Goal: Information Seeking & Learning: Check status

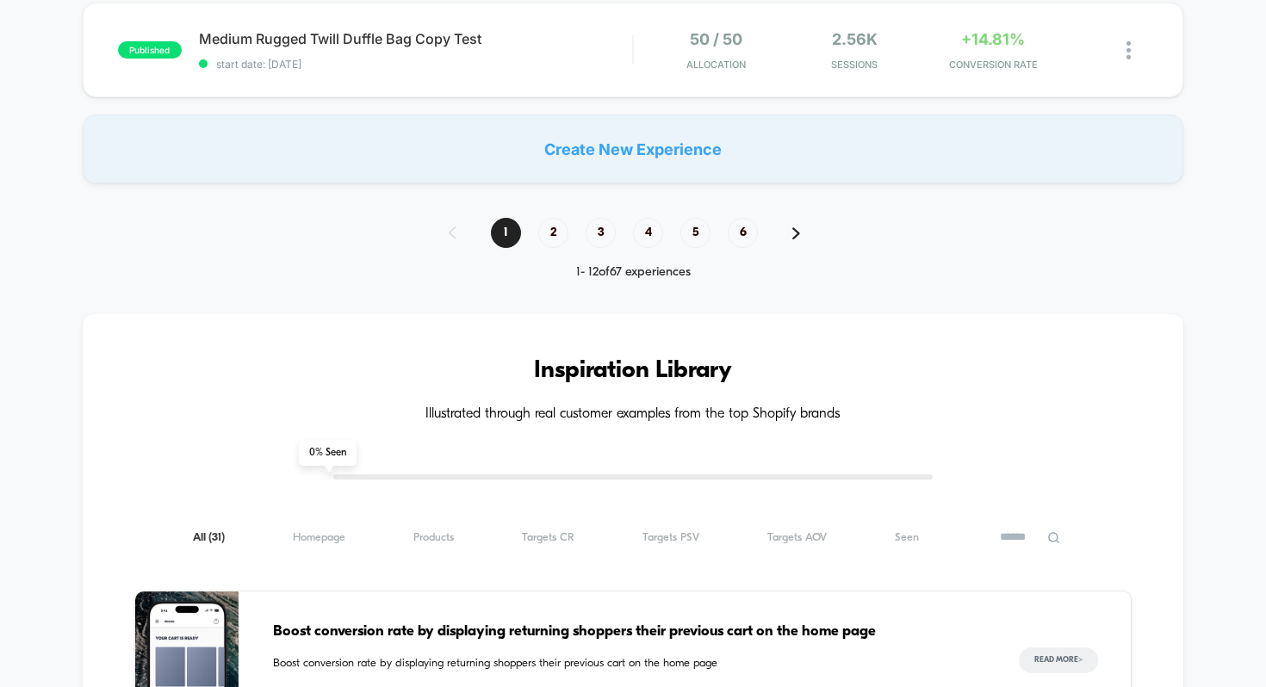
scroll to position [1290, 0]
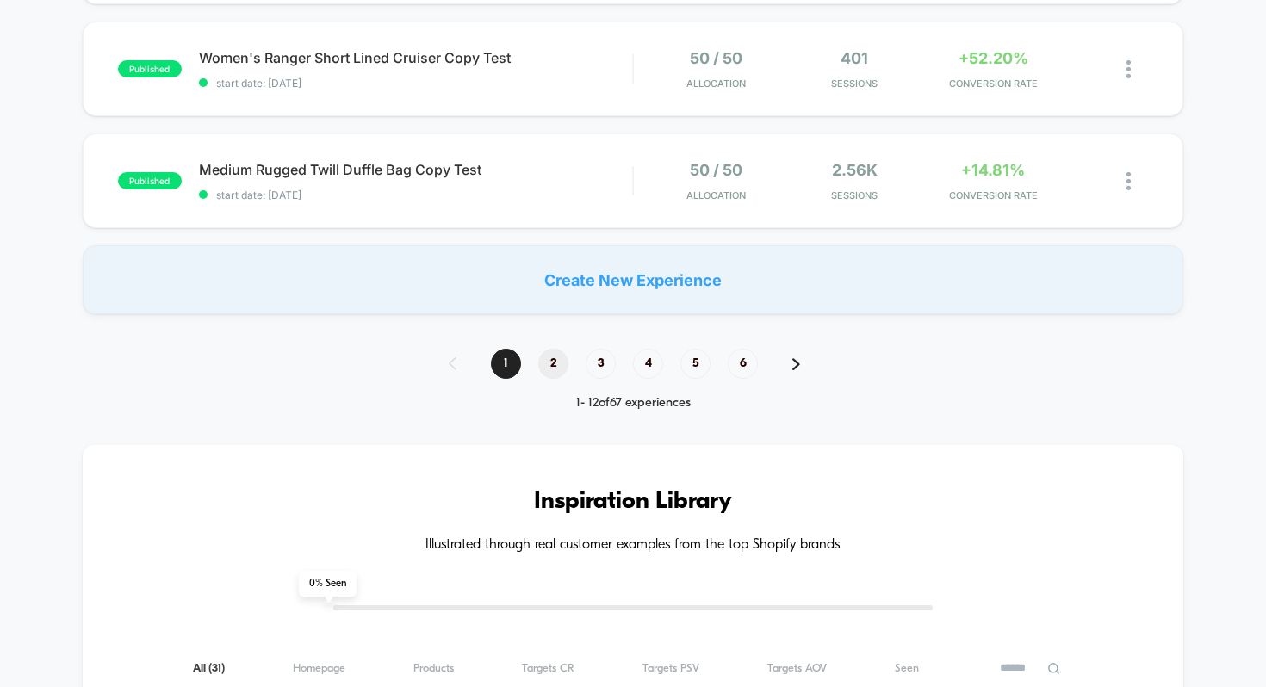
click at [557, 361] on span "2" at bounding box center [553, 364] width 30 height 30
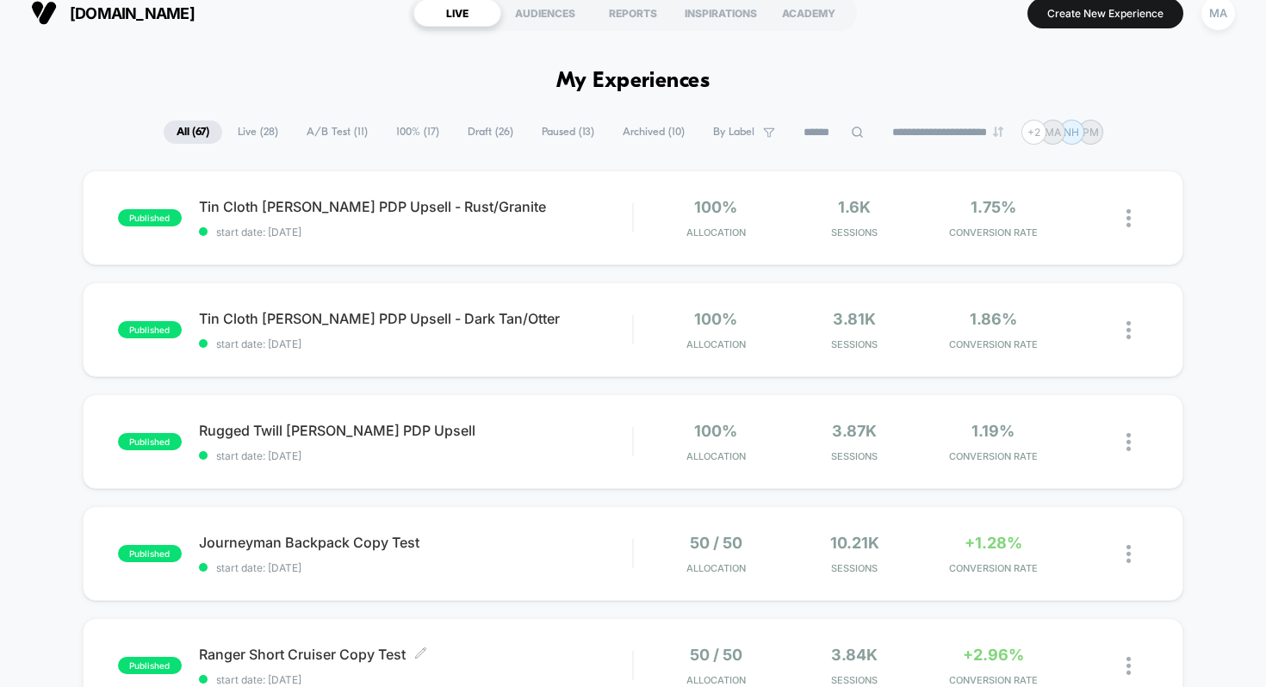
scroll to position [0, 0]
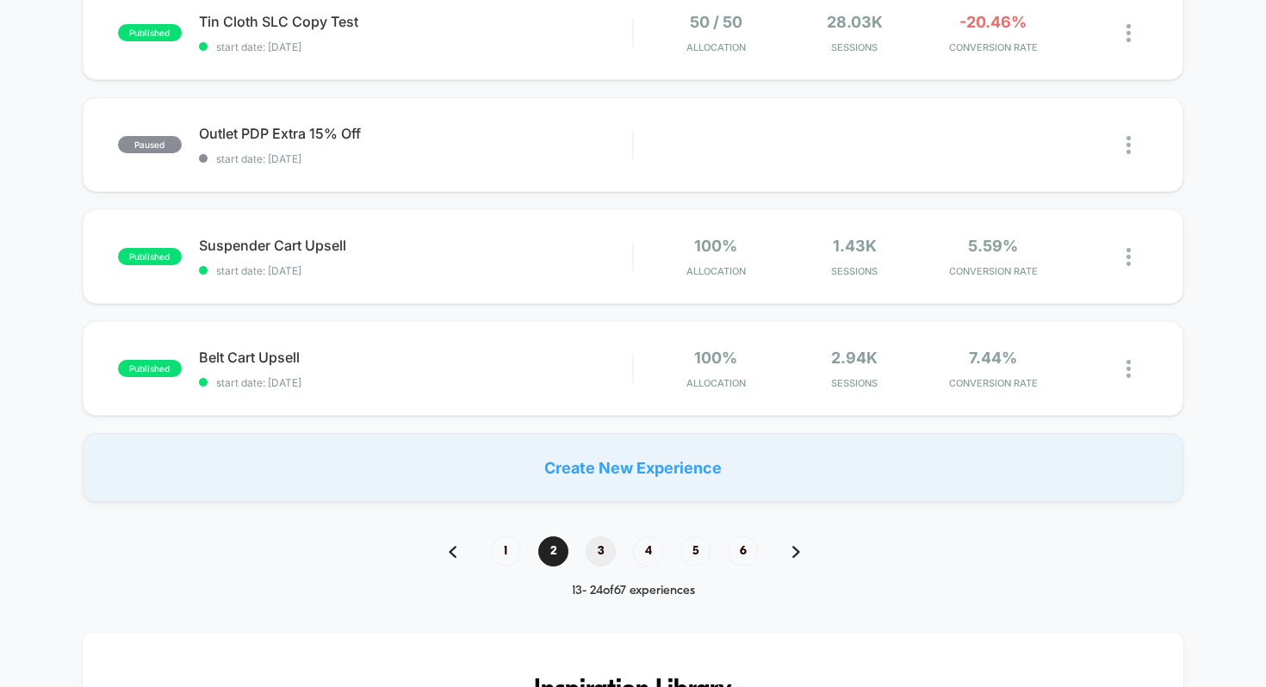
click at [598, 549] on span "3" at bounding box center [601, 552] width 30 height 30
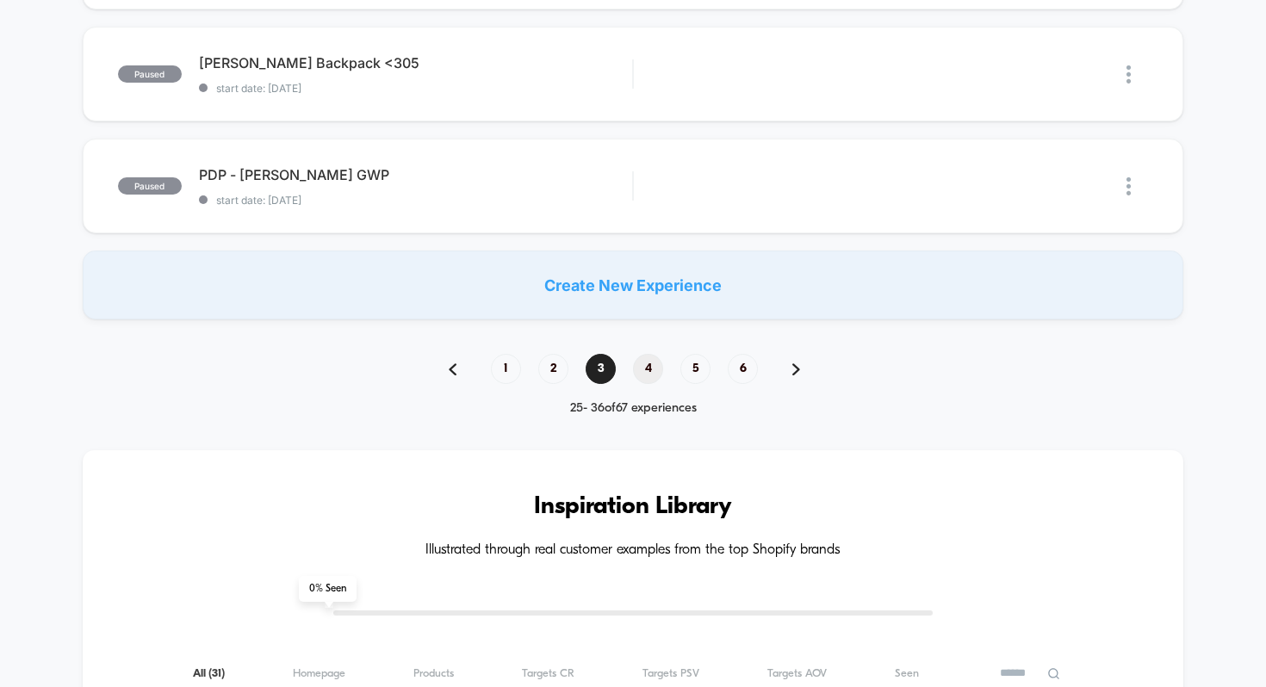
click at [636, 370] on span "4" at bounding box center [648, 369] width 30 height 30
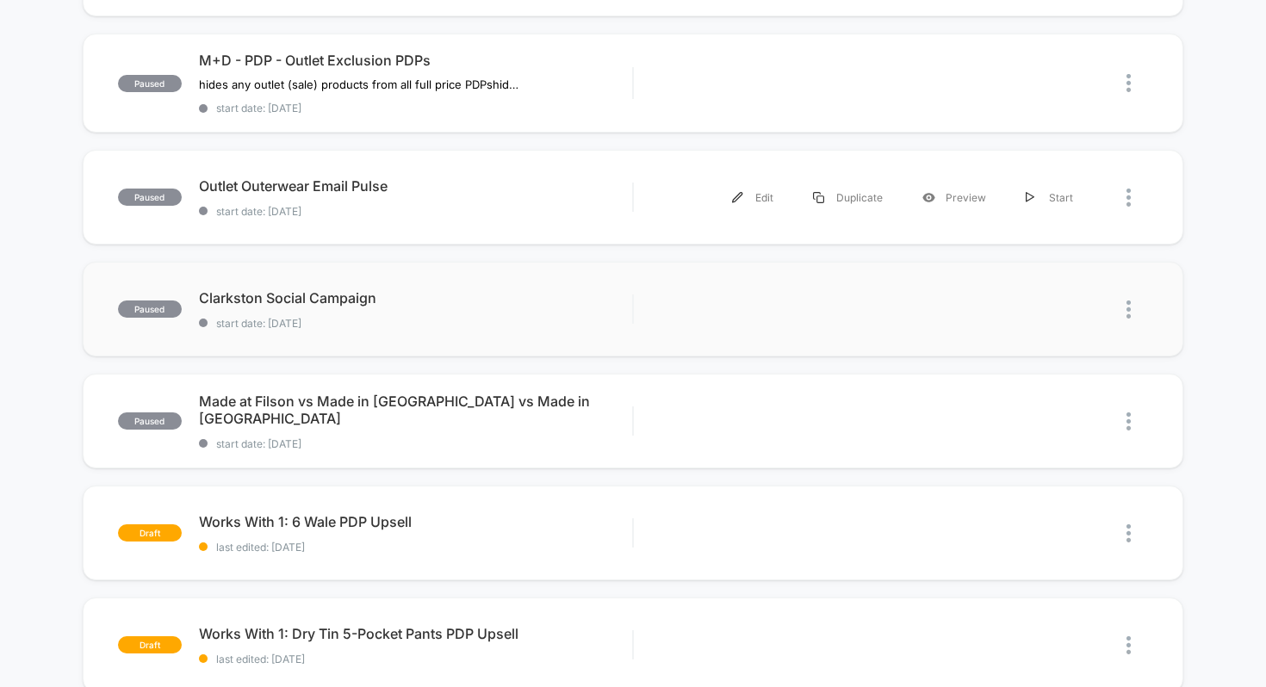
scroll to position [267, 0]
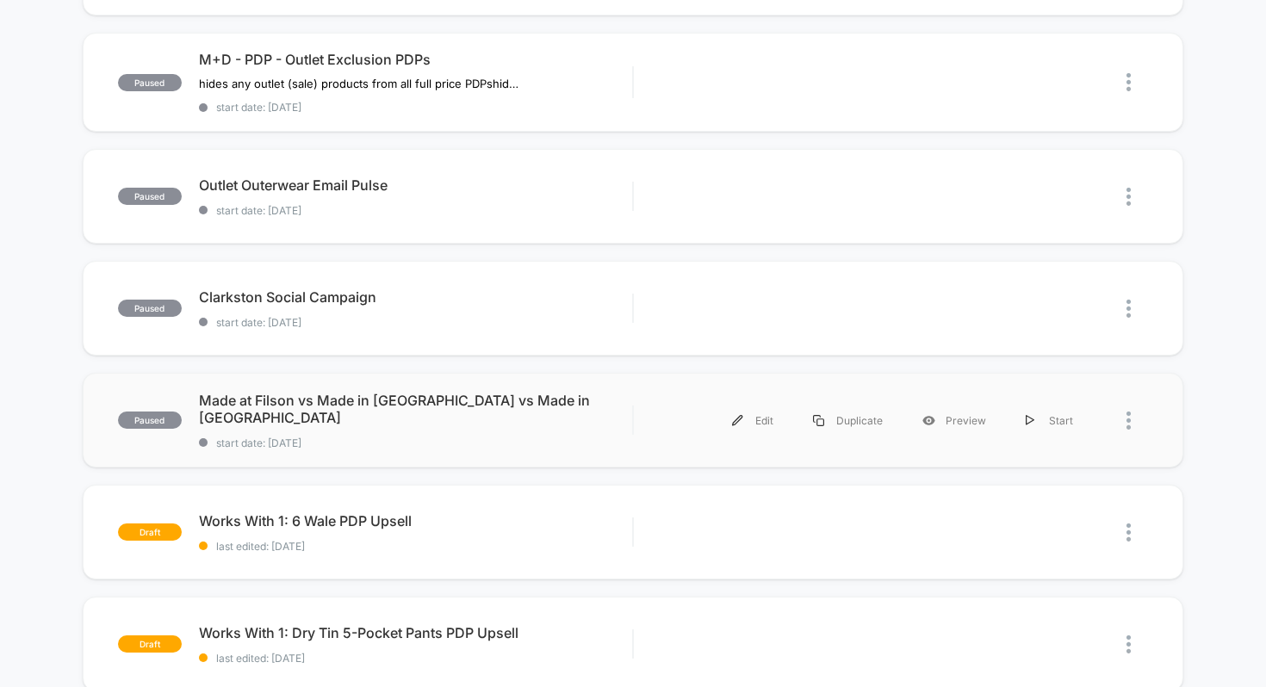
click at [447, 416] on div "Made at Filson vs Made in [GEOGRAPHIC_DATA] vs Made in [GEOGRAPHIC_DATA] start …" at bounding box center [416, 421] width 434 height 58
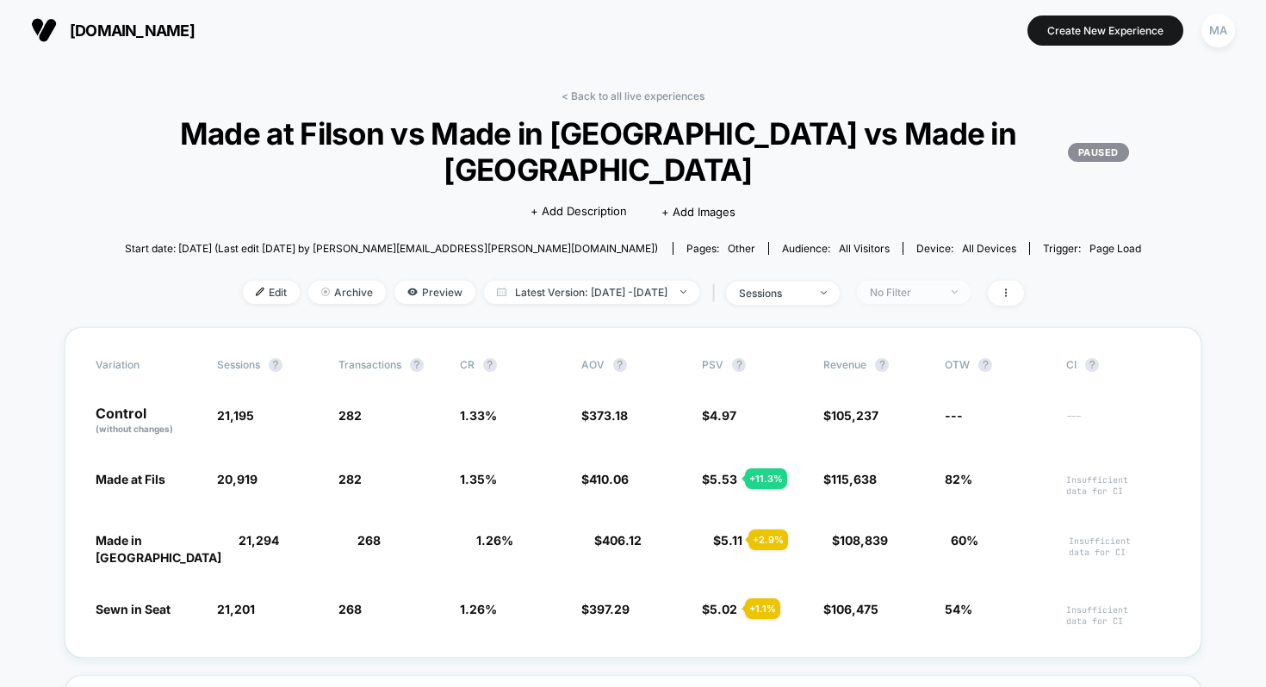
click at [939, 293] on div "No Filter" at bounding box center [904, 292] width 69 height 13
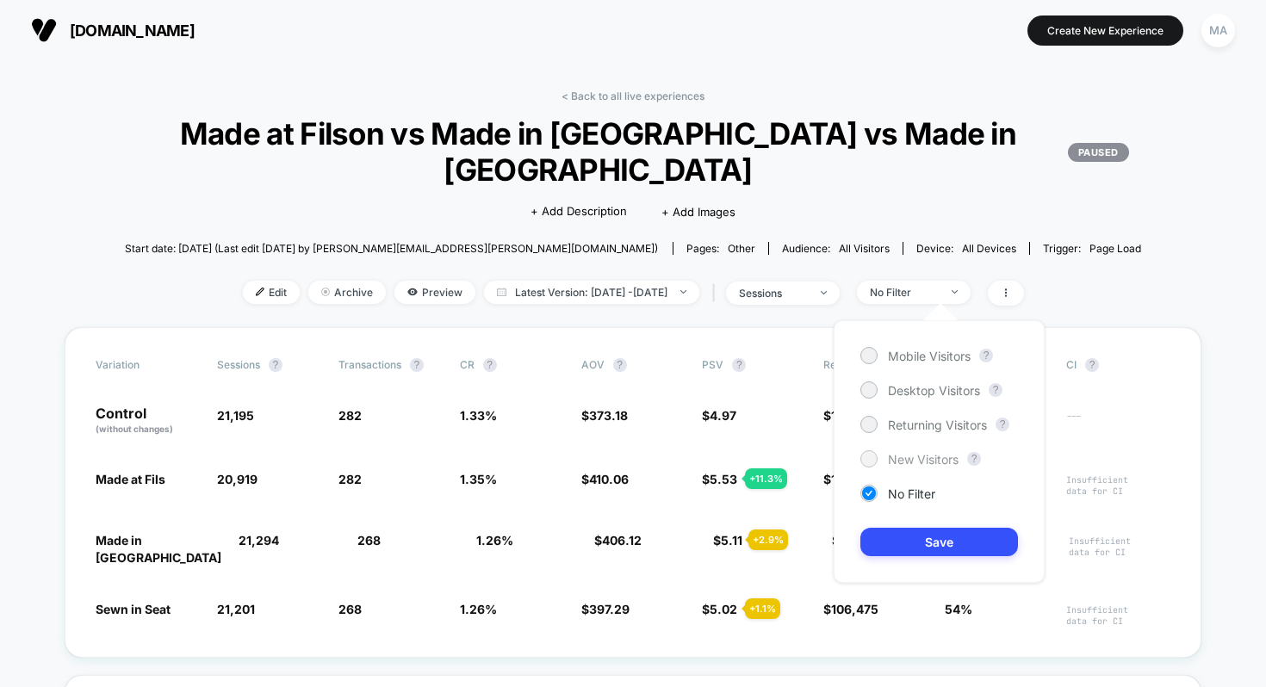
click at [875, 462] on div at bounding box center [868, 458] width 17 height 17
click at [933, 551] on button "Save" at bounding box center [939, 542] width 158 height 28
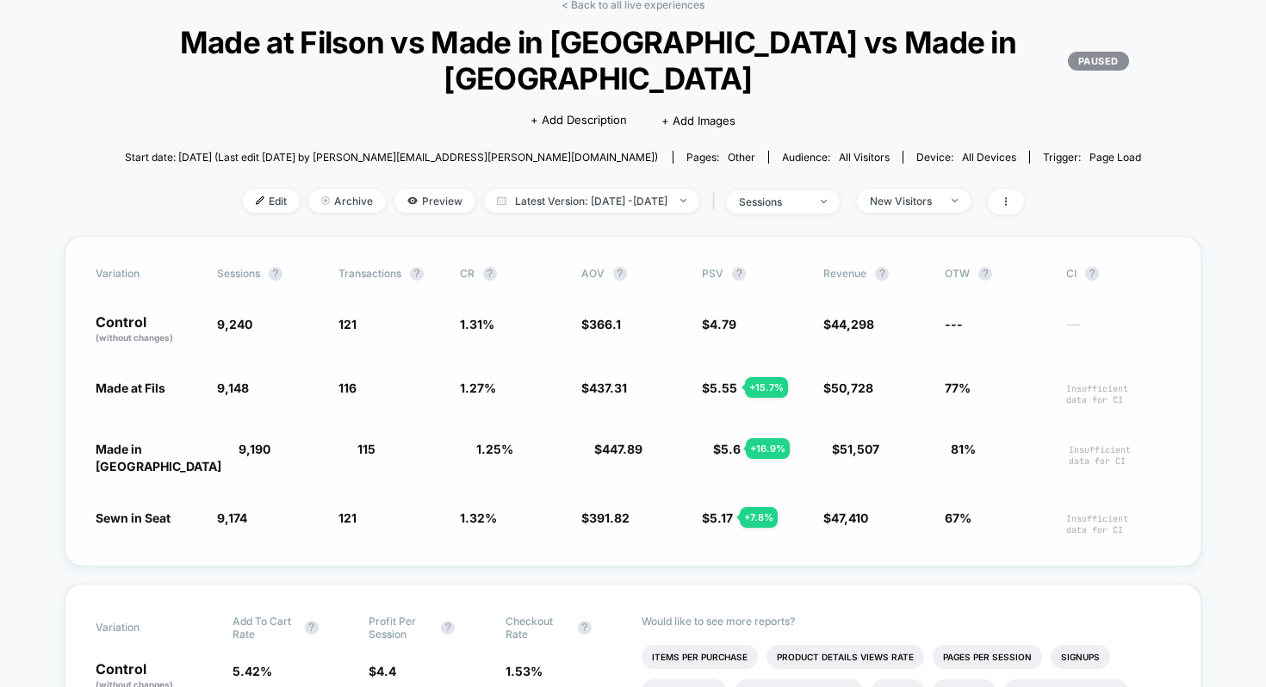
scroll to position [88, 0]
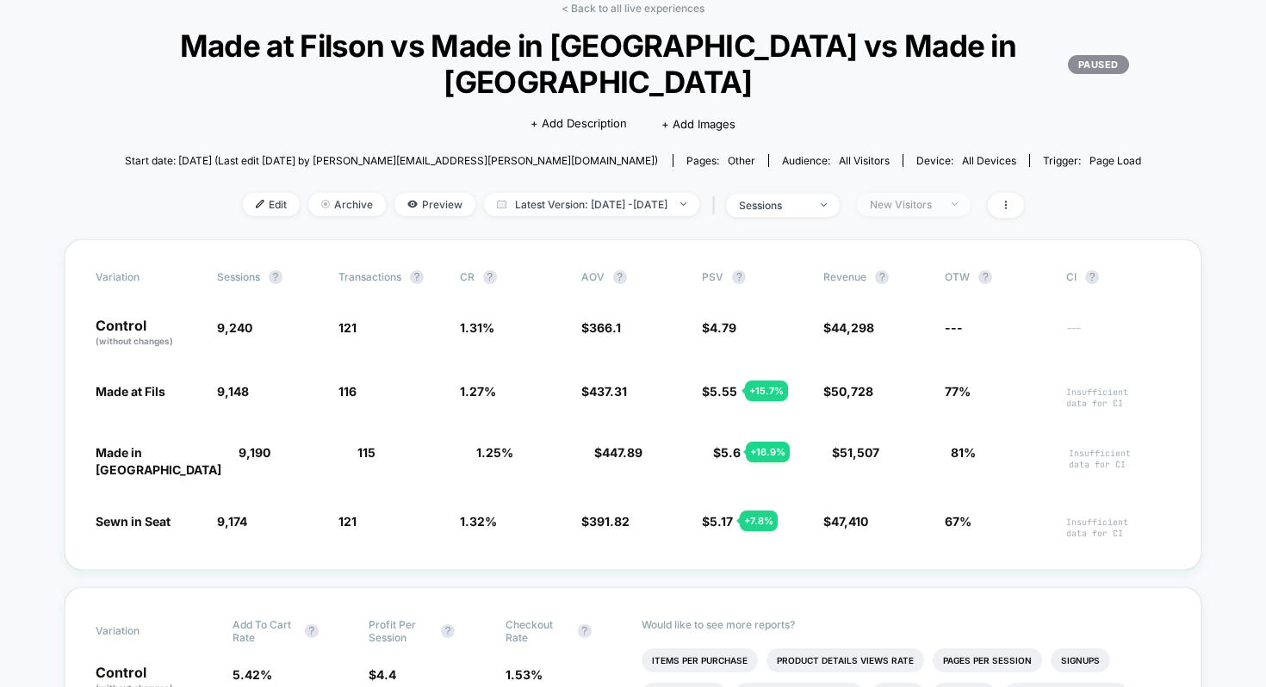
click at [939, 208] on div "New Visitors" at bounding box center [904, 204] width 69 height 13
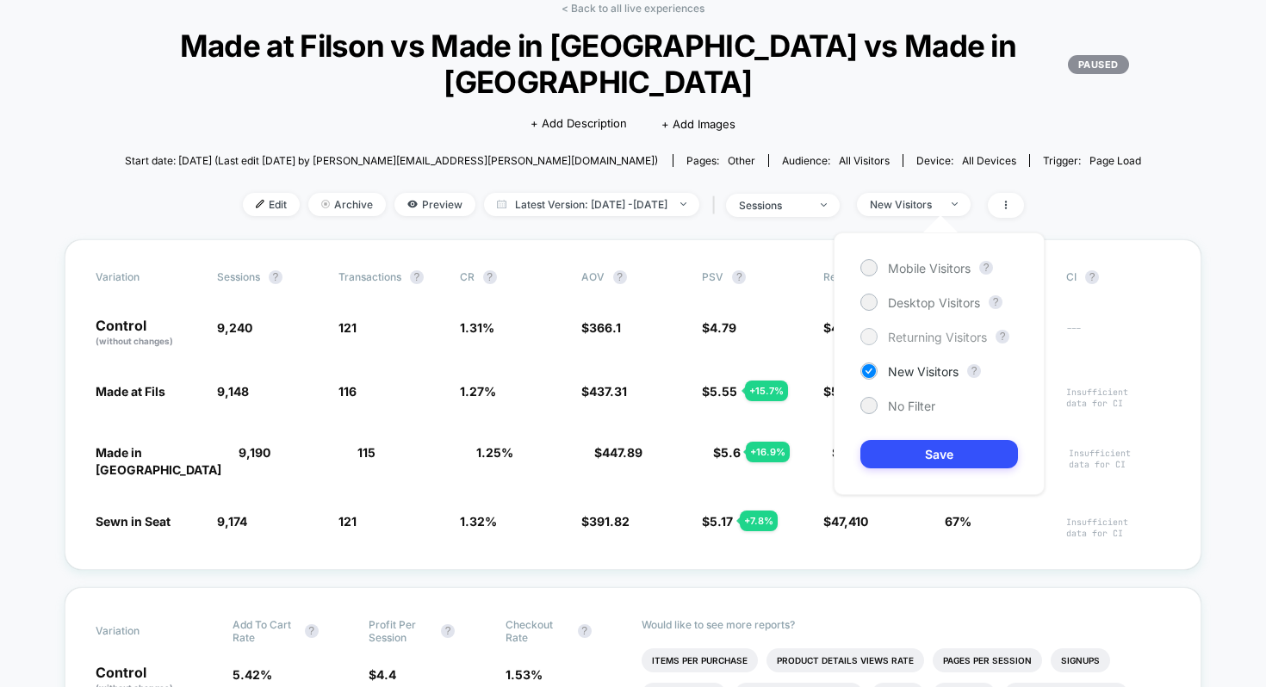
click at [890, 333] on span "Returning Visitors" at bounding box center [937, 337] width 99 height 15
click at [933, 457] on button "Save" at bounding box center [939, 454] width 158 height 28
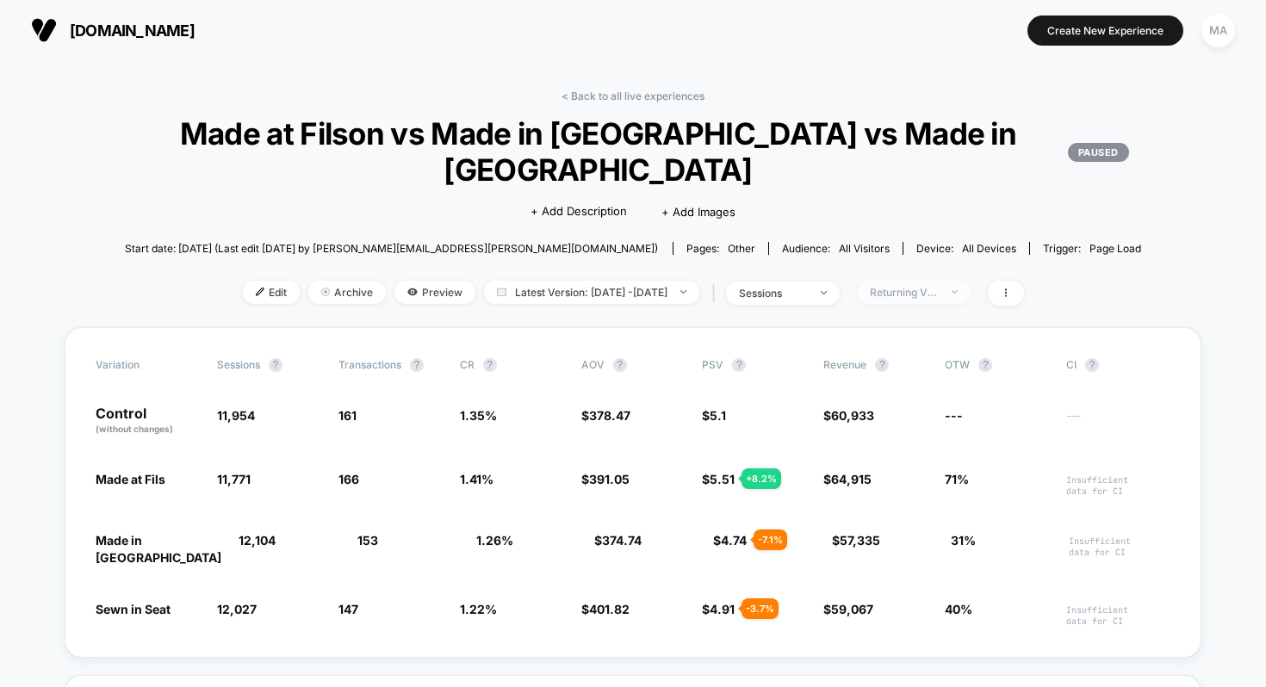
click at [947, 284] on span "Returning Visitors" at bounding box center [914, 292] width 114 height 23
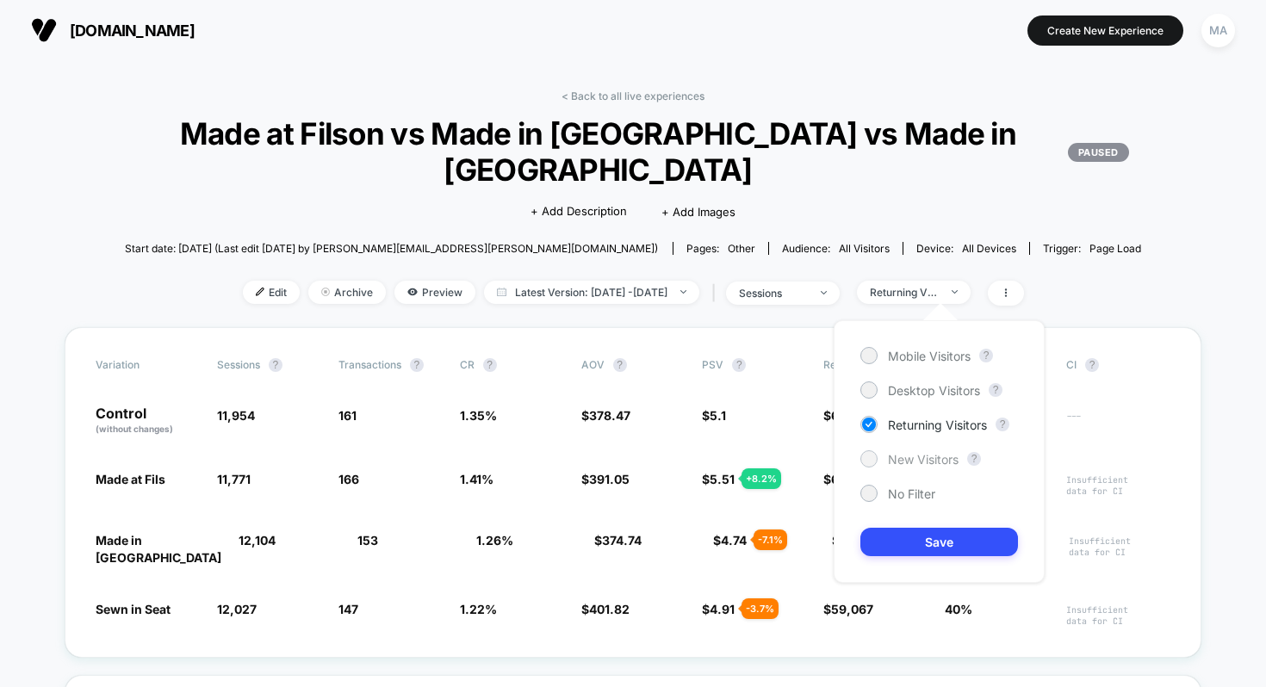
click at [872, 462] on div at bounding box center [868, 458] width 13 height 13
click at [920, 542] on button "Save" at bounding box center [939, 542] width 158 height 28
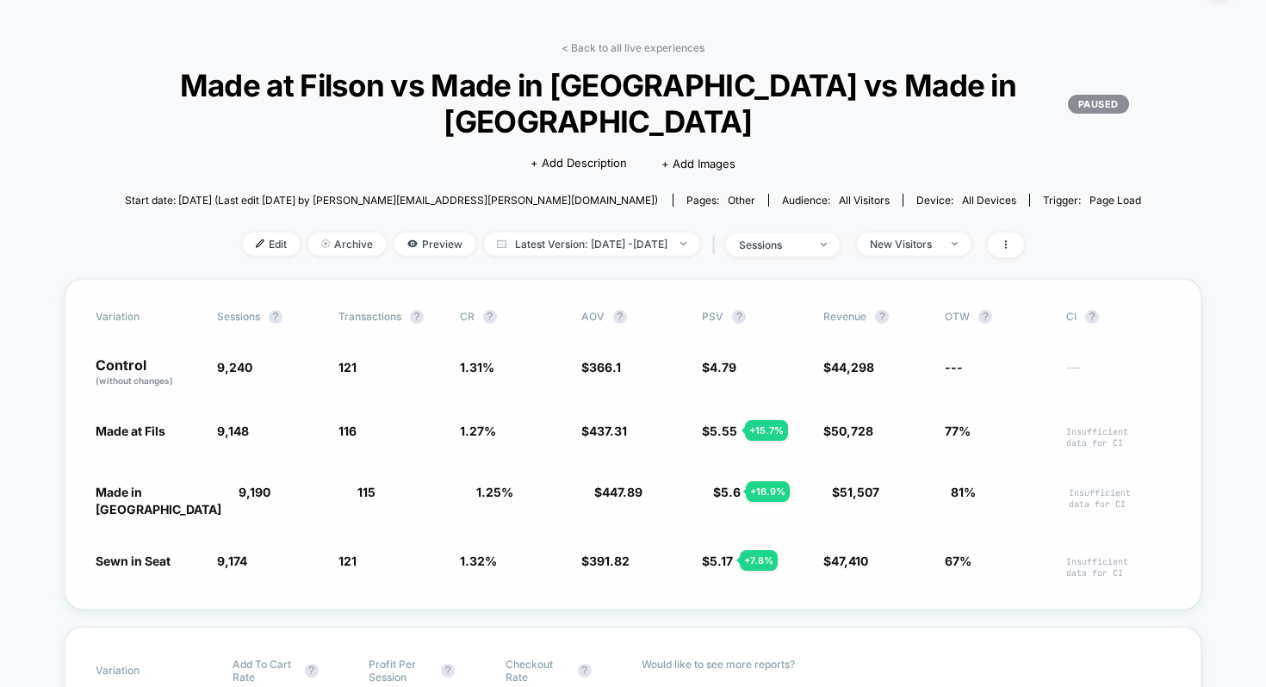
scroll to position [50, 0]
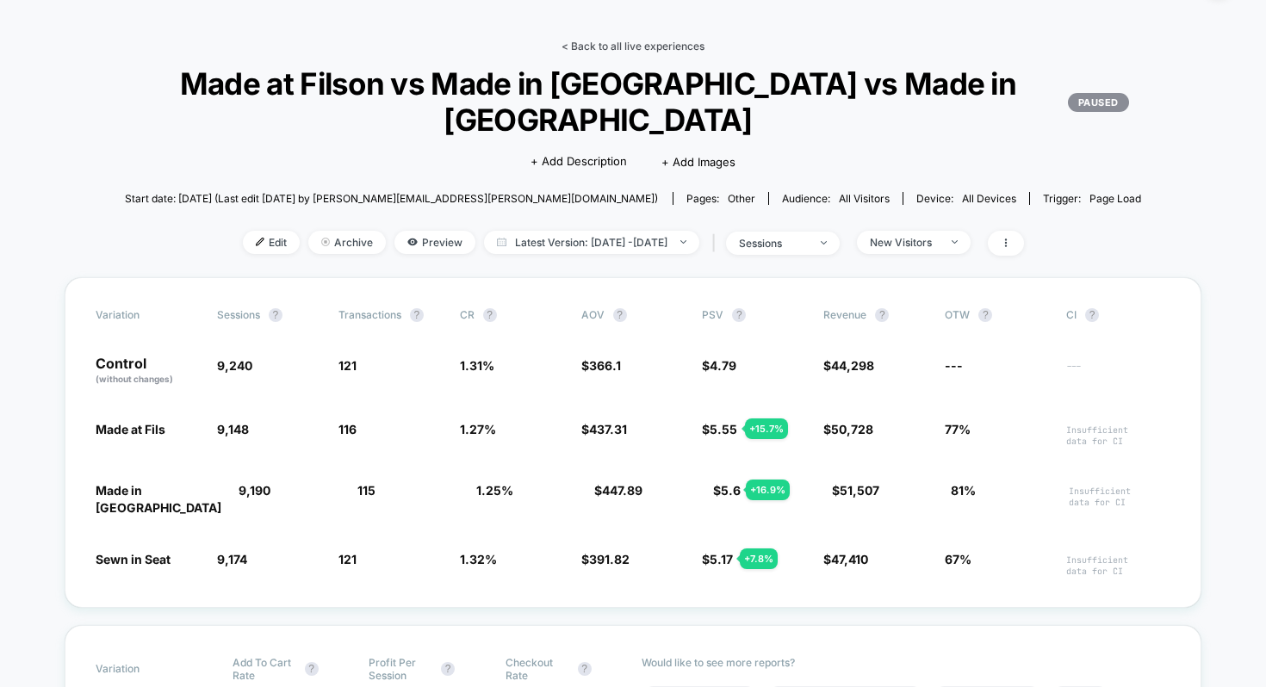
click at [645, 43] on link "< Back to all live experiences" at bounding box center [632, 46] width 143 height 13
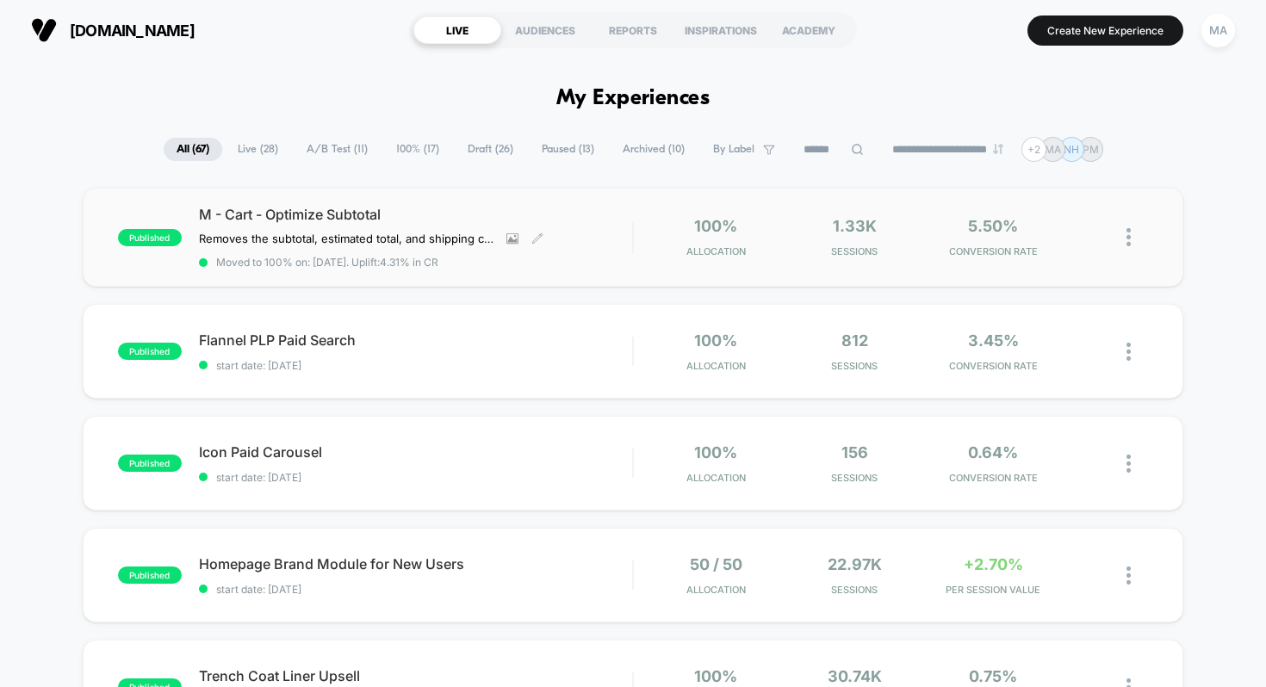
click at [363, 220] on span "M - Cart - Optimize Subtotal" at bounding box center [416, 214] width 434 height 17
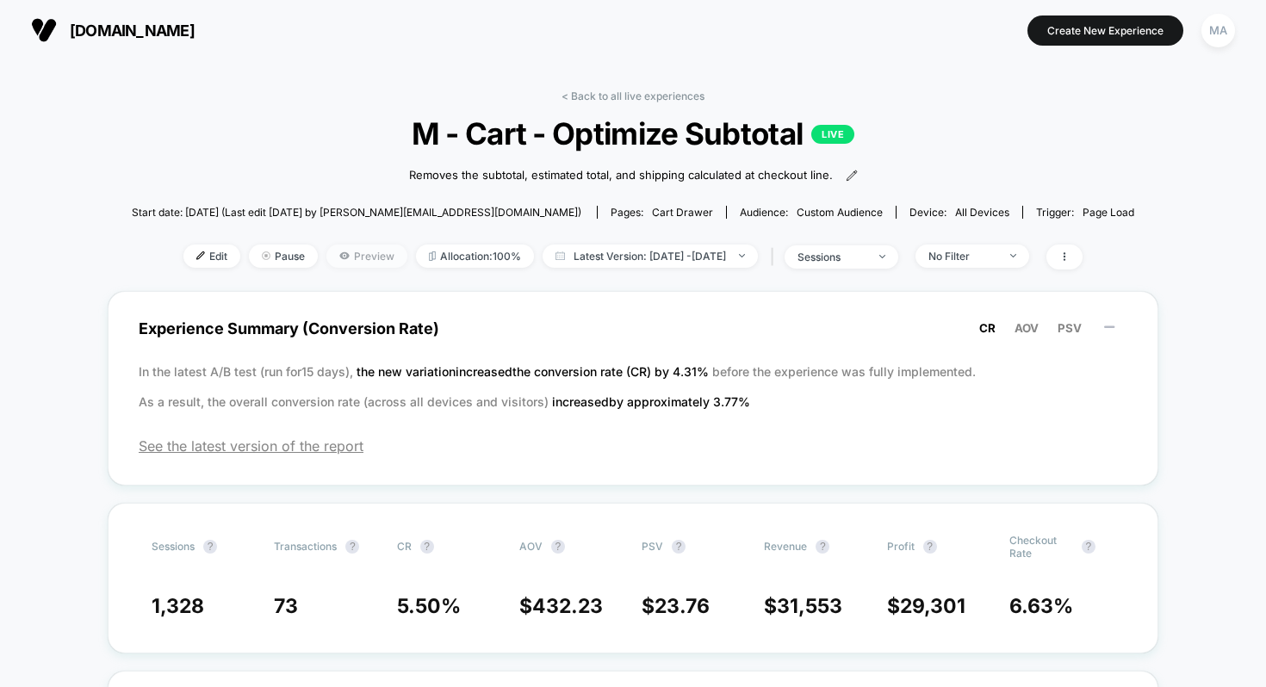
click at [344, 257] on span "Preview" at bounding box center [366, 256] width 81 height 23
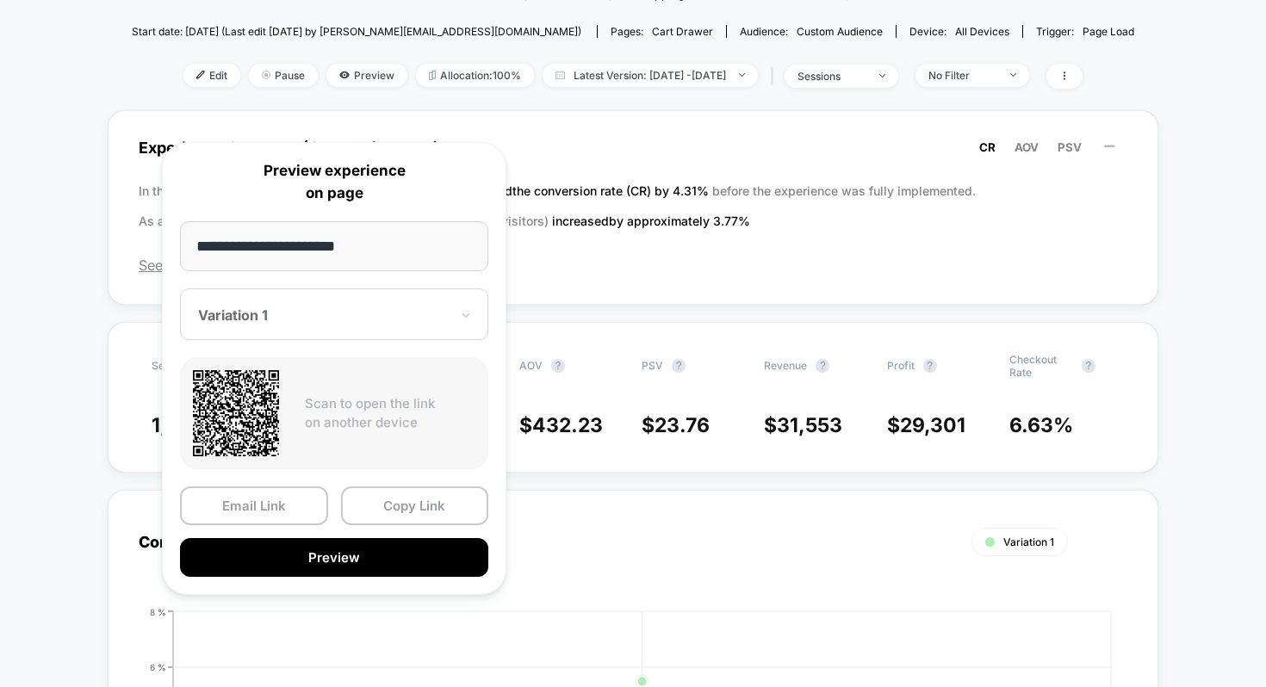
scroll to position [183, 0]
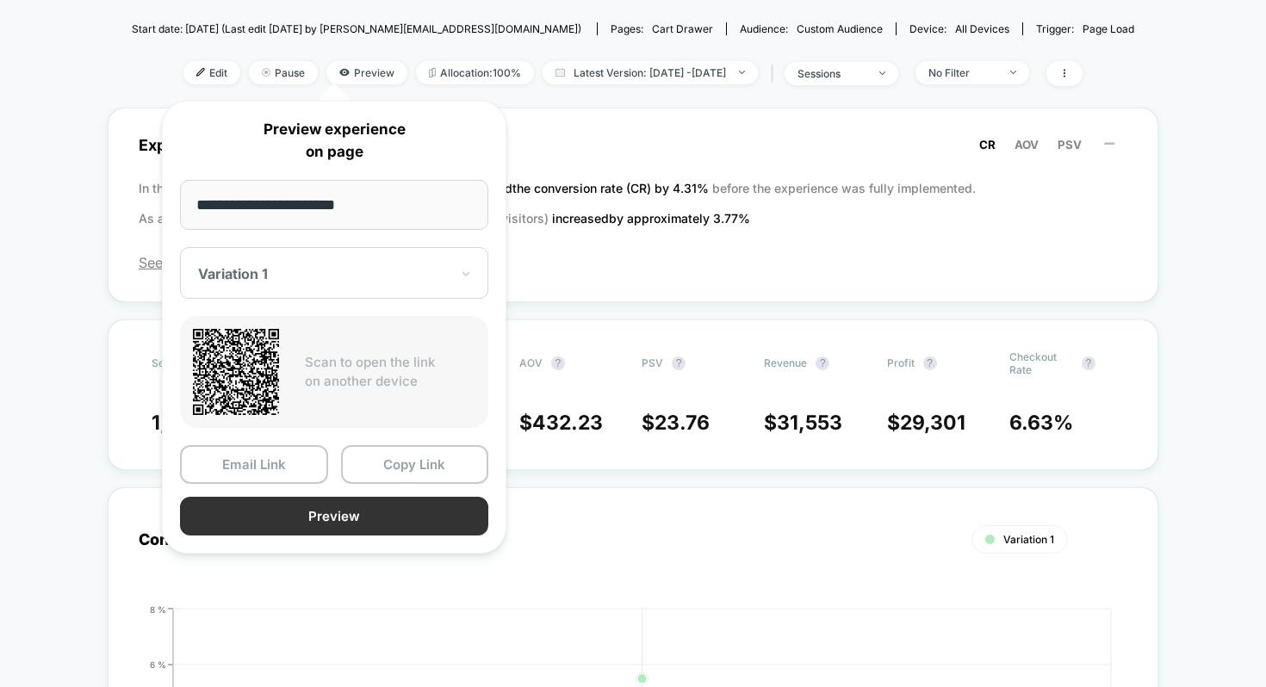
click at [335, 524] on button "Preview" at bounding box center [334, 516] width 308 height 39
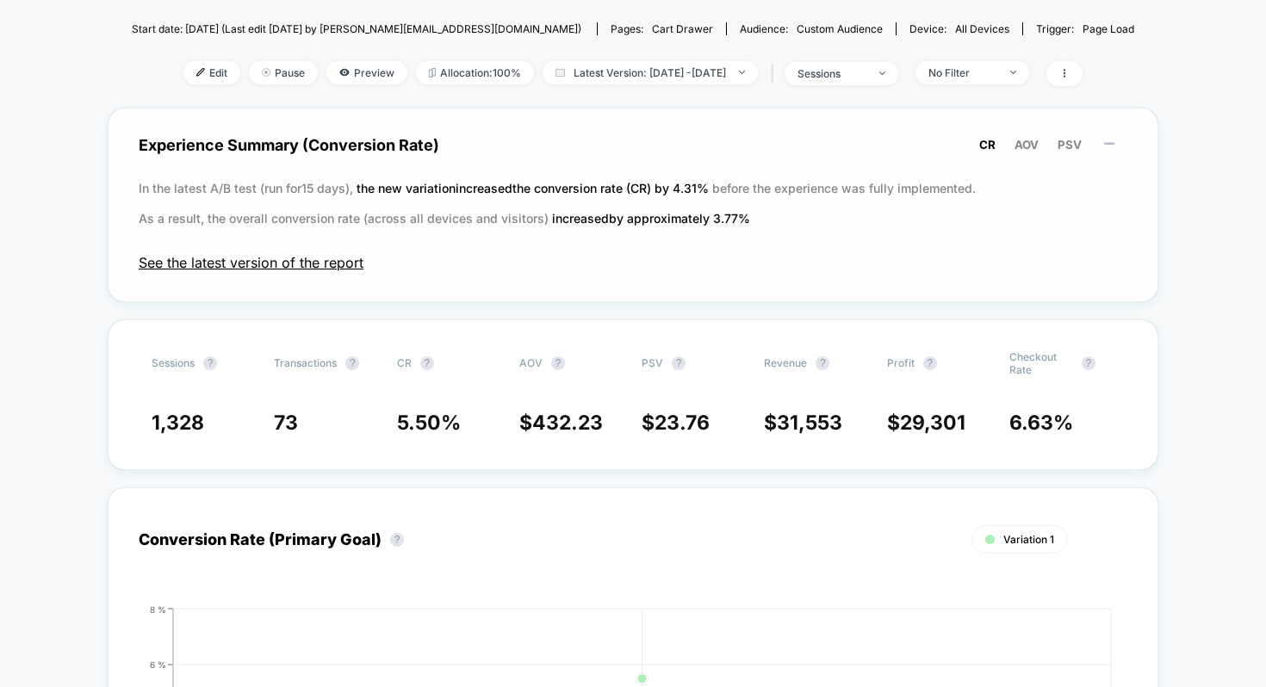
click at [326, 260] on span "See the latest version of the report" at bounding box center [633, 262] width 989 height 17
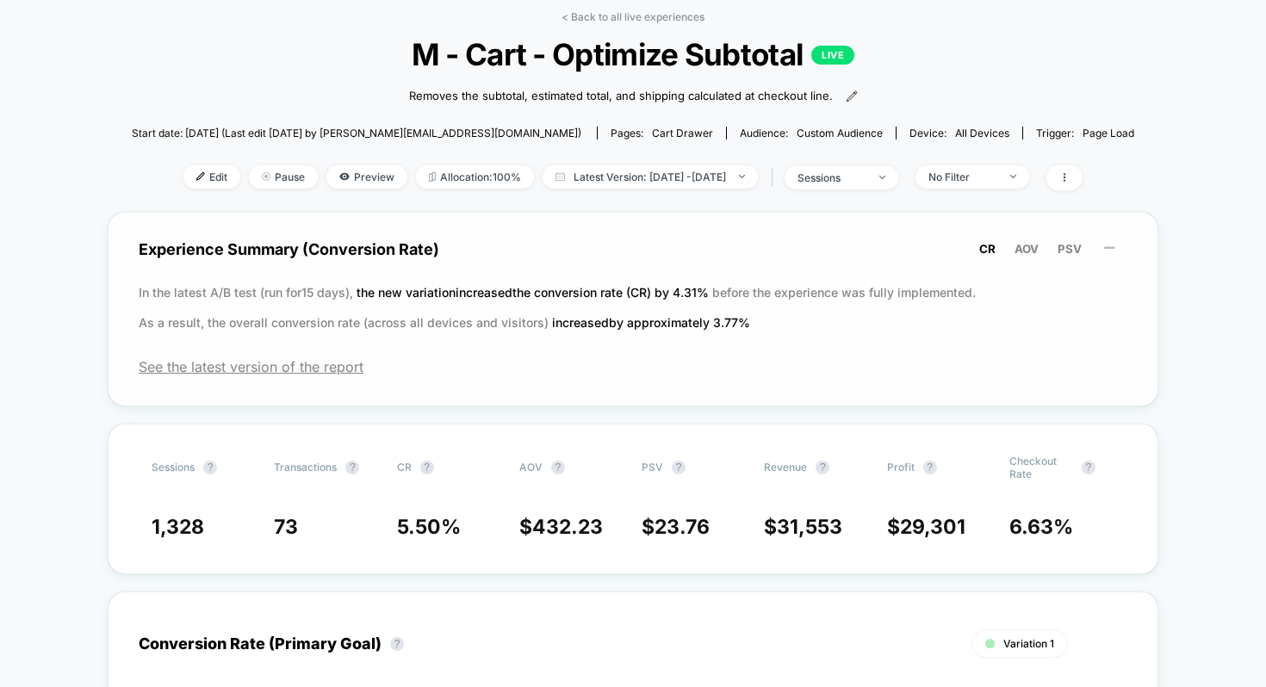
scroll to position [80, 0]
click at [332, 173] on span "Preview" at bounding box center [366, 175] width 81 height 23
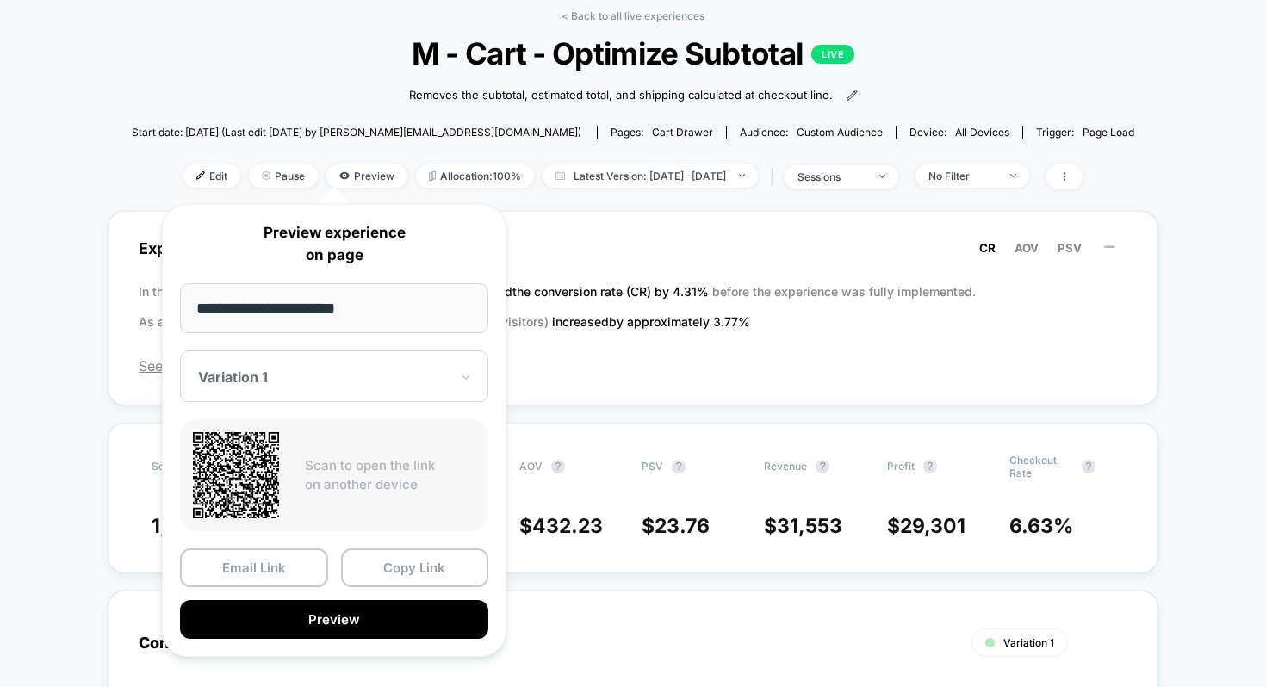
click at [843, 301] on p "In the latest A/B test (run for 15 days), the new variation increased the conve…" at bounding box center [633, 306] width 989 height 60
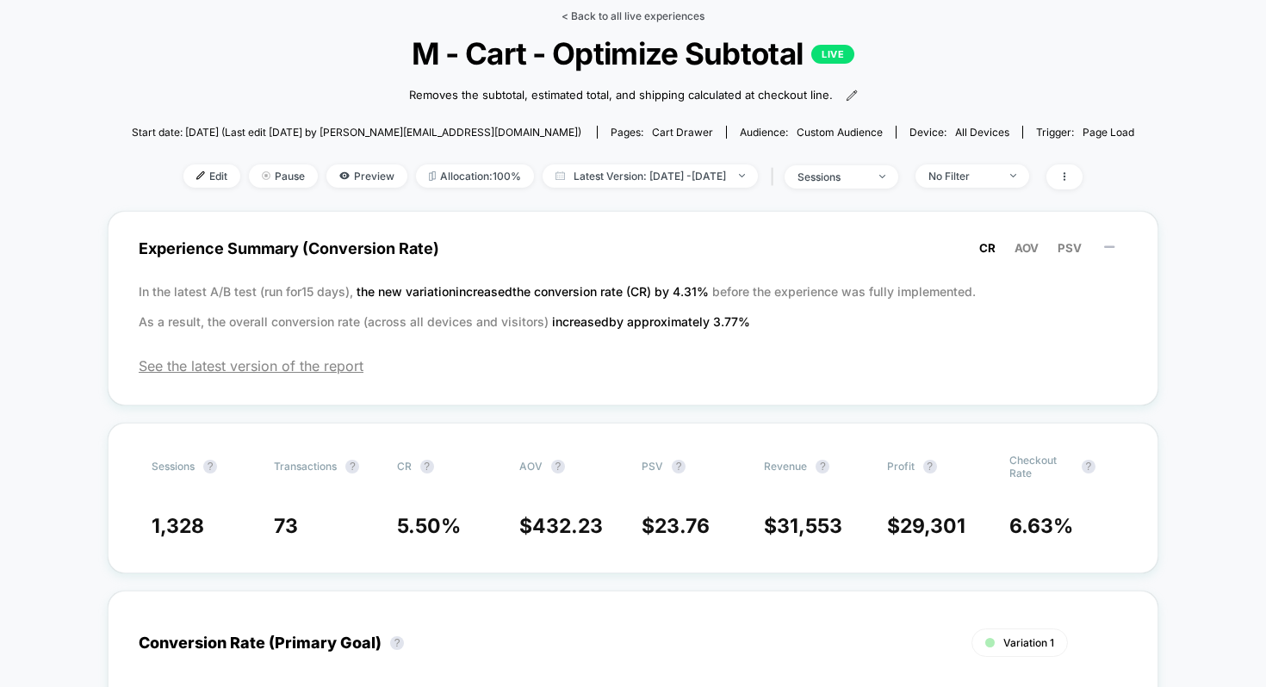
click at [630, 16] on link "< Back to all live experiences" at bounding box center [632, 15] width 143 height 13
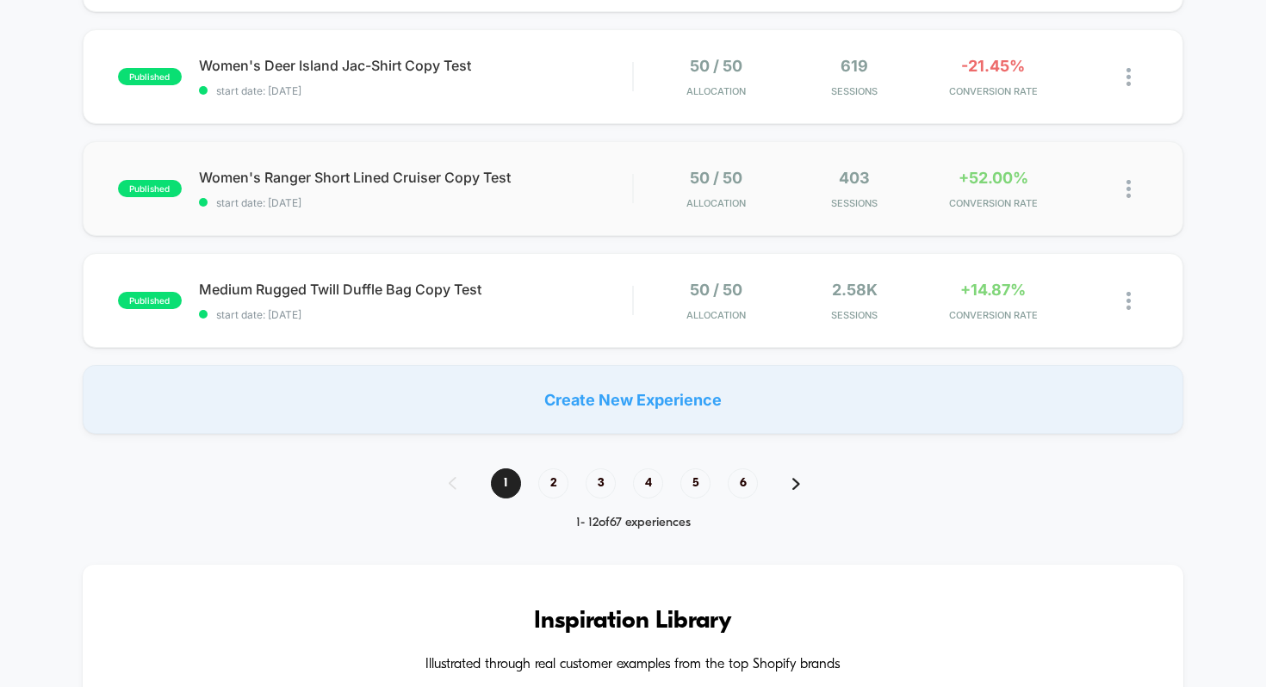
scroll to position [1177, 0]
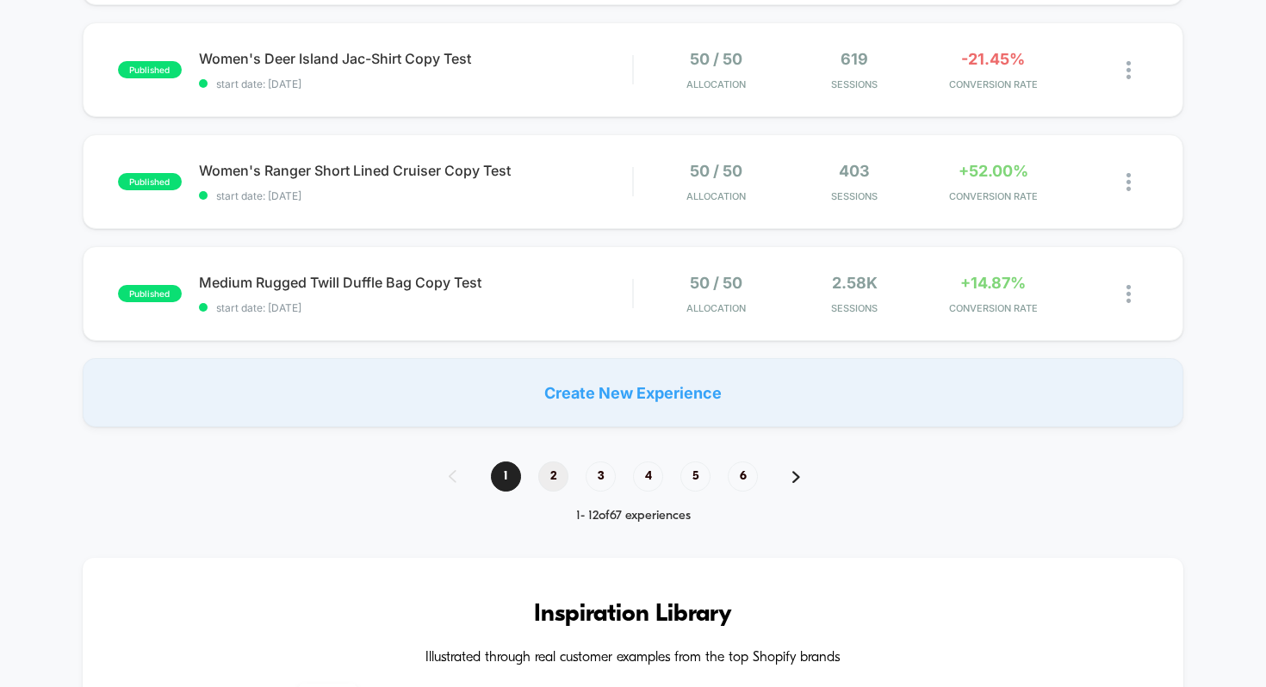
click at [555, 474] on span "2" at bounding box center [553, 477] width 30 height 30
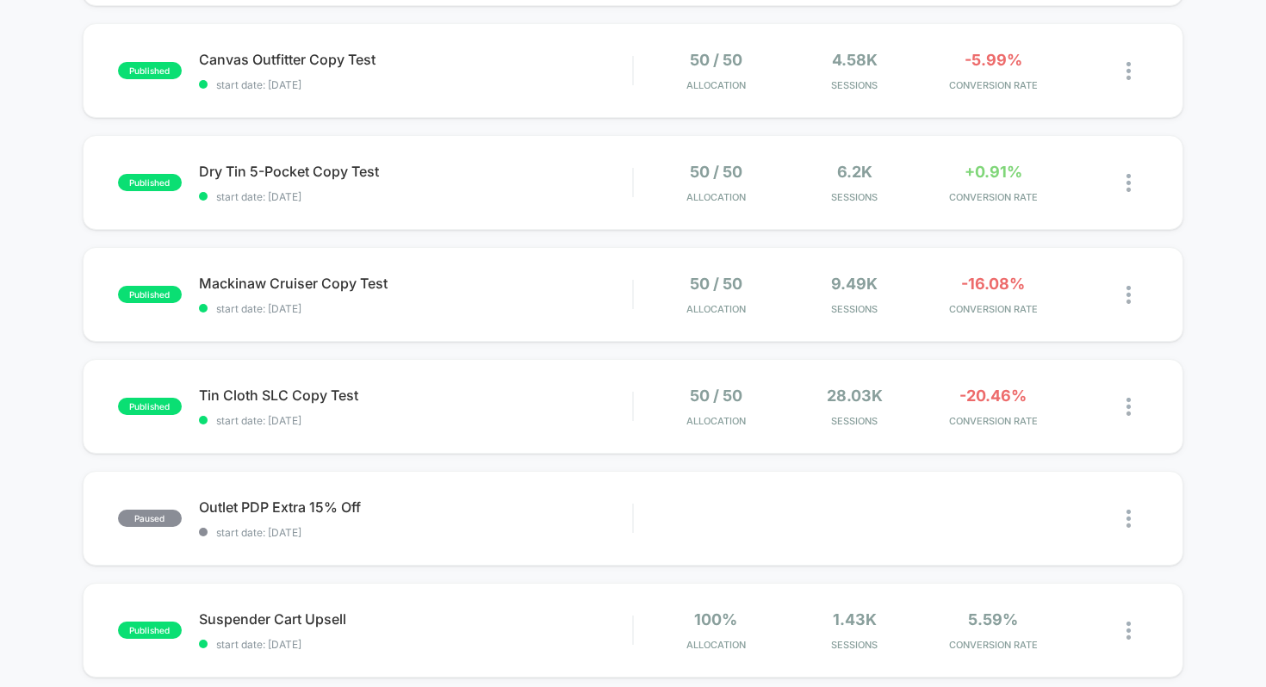
scroll to position [735, 0]
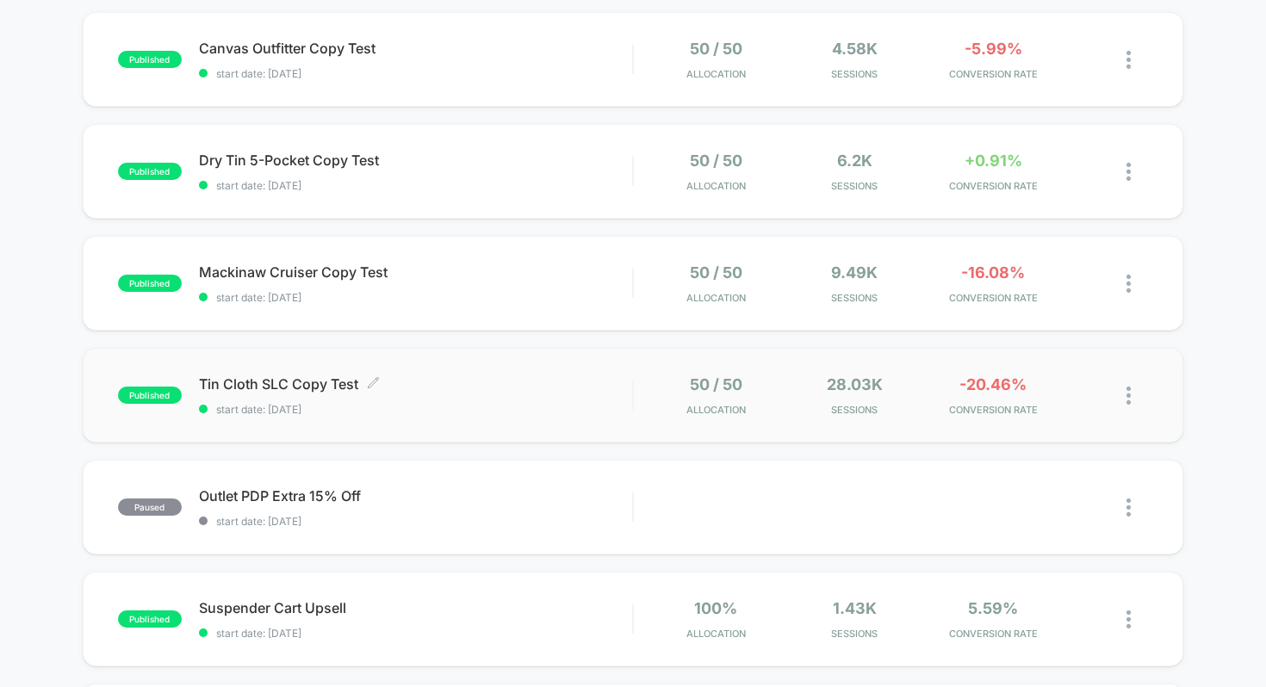
click at [446, 388] on span "Tin Cloth SLC Copy Test Click to edit experience details" at bounding box center [416, 383] width 434 height 17
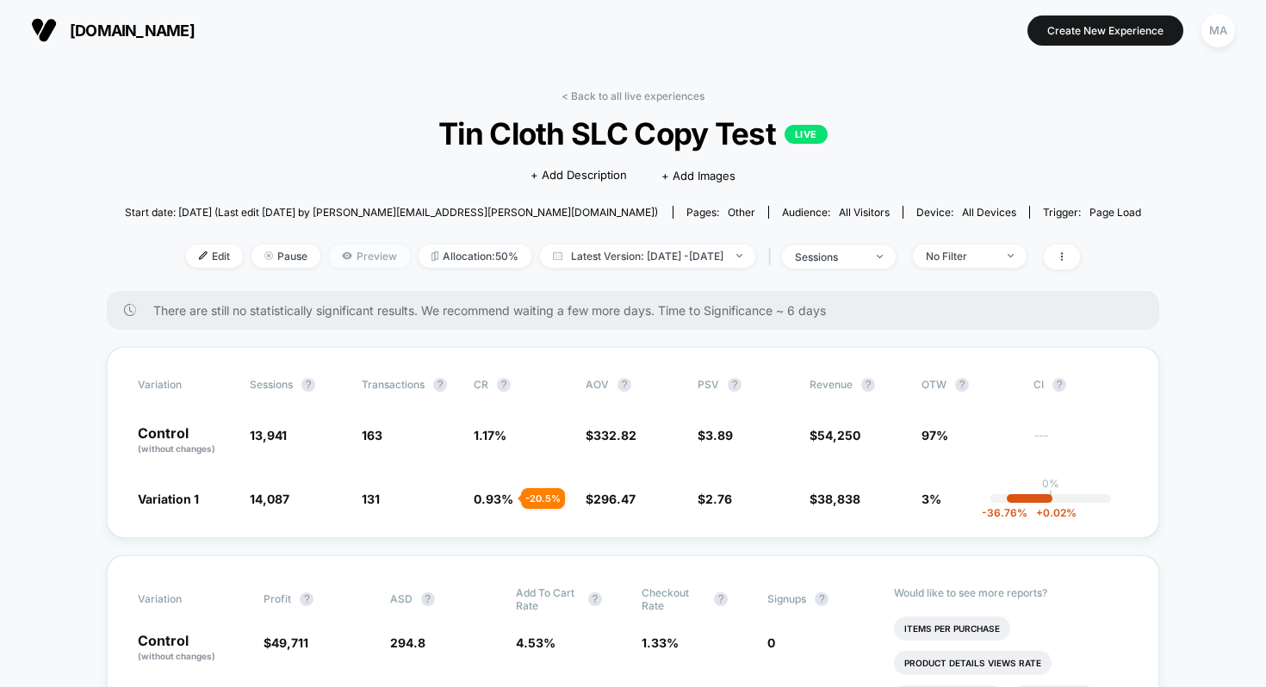
click at [342, 248] on span "Preview" at bounding box center [369, 256] width 81 height 23
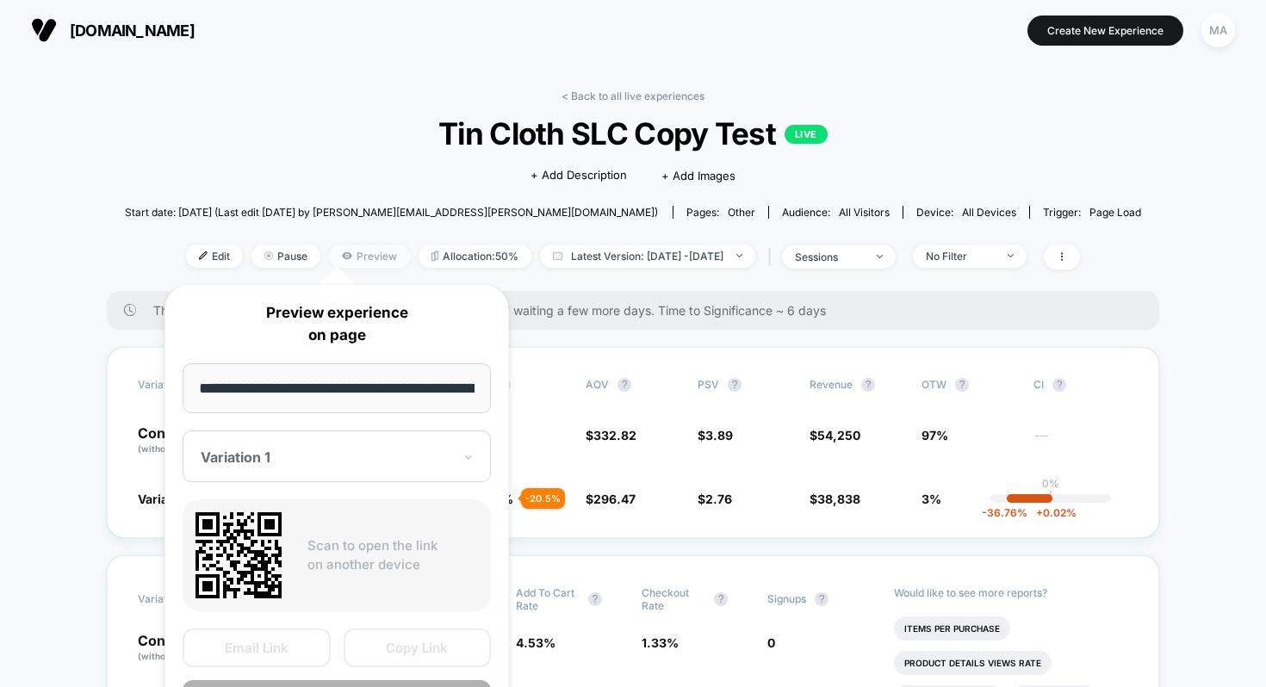
scroll to position [0, 263]
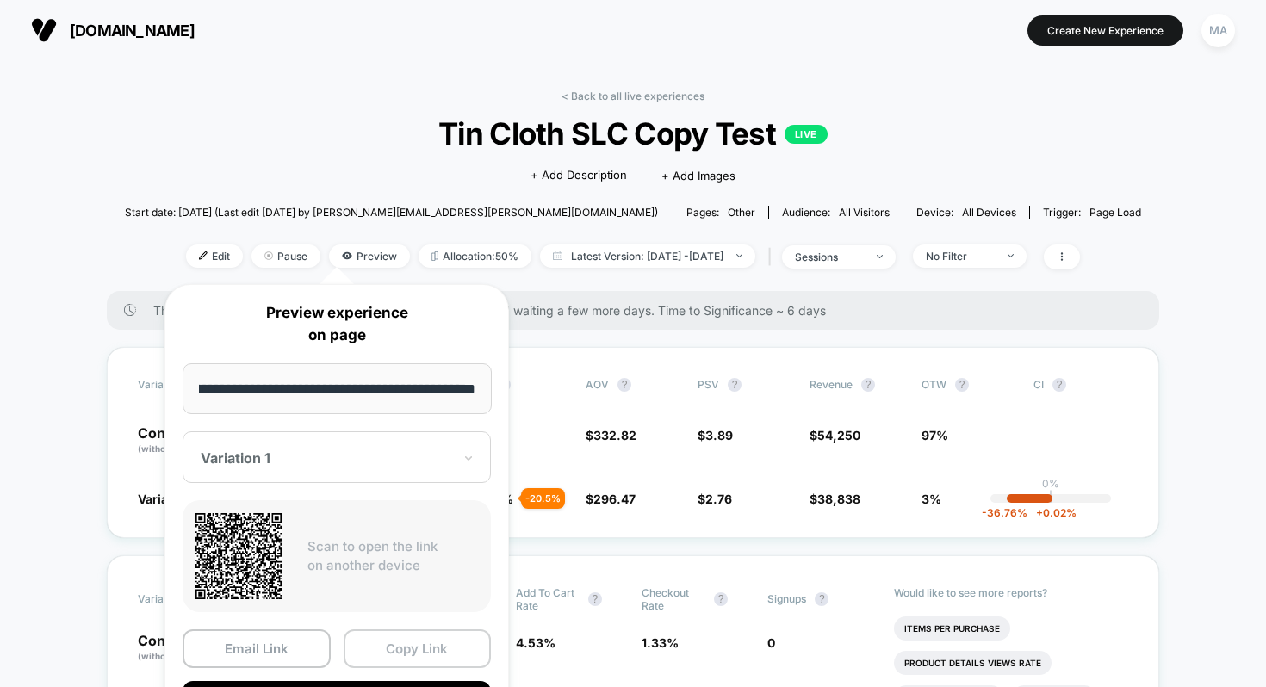
click at [402, 642] on button "Copy Link" at bounding box center [418, 649] width 148 height 39
